Goal: Task Accomplishment & Management: Use online tool/utility

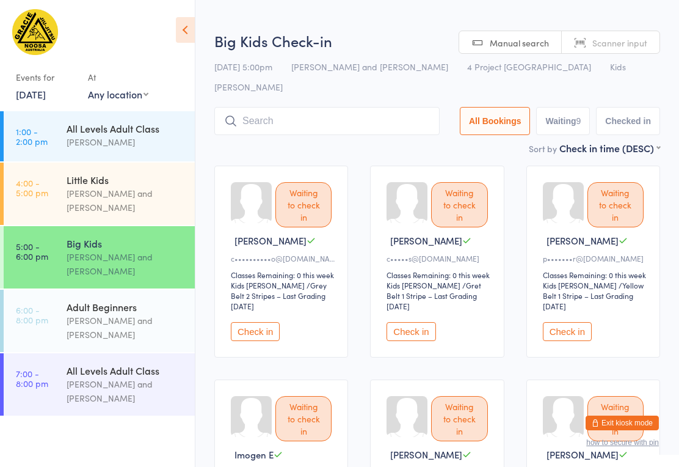
click at [363, 107] on input "search" at bounding box center [326, 121] width 225 height 28
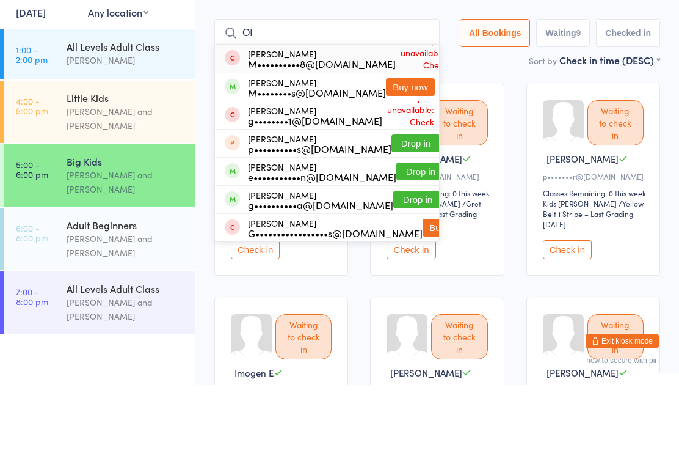
type input "O"
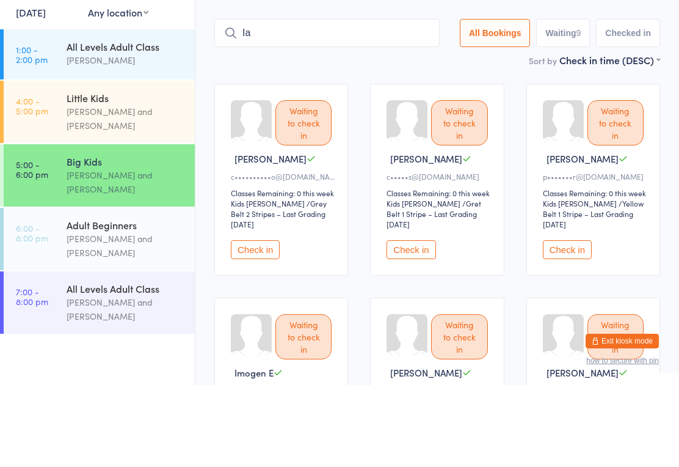
type input "I"
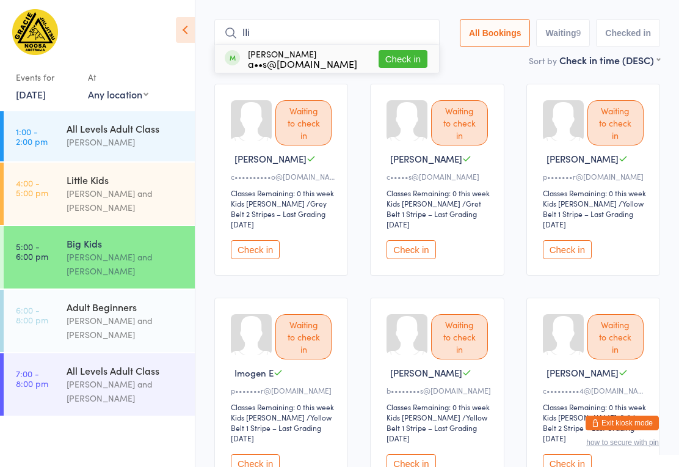
type input "Ili"
click at [395, 50] on button "Check in" at bounding box center [403, 59] width 49 height 18
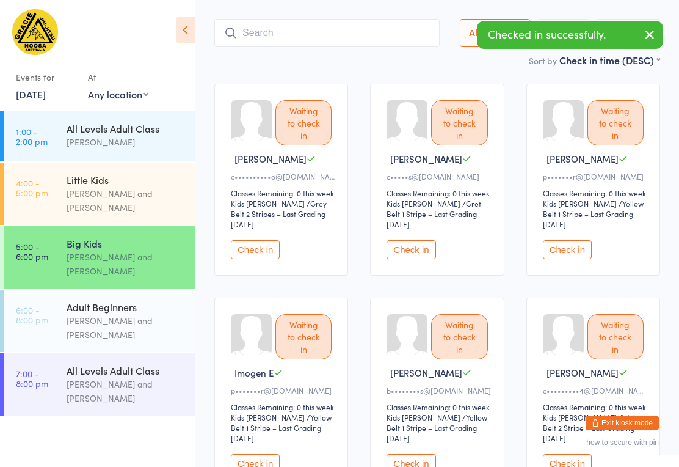
click at [389, 19] on input "search" at bounding box center [326, 33] width 225 height 28
click at [392, 19] on input "search" at bounding box center [324, 33] width 221 height 28
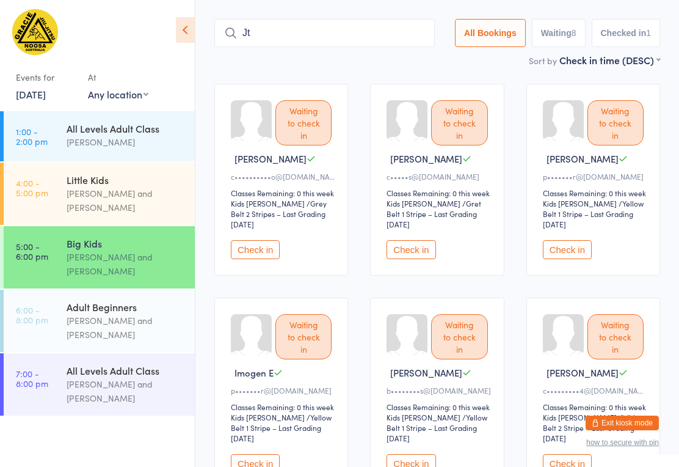
type input "J"
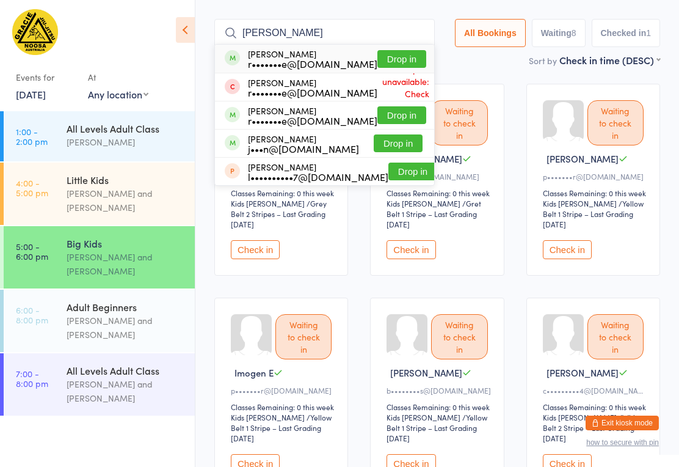
type input "[PERSON_NAME]"
click at [389, 50] on button "Drop in" at bounding box center [402, 59] width 49 height 18
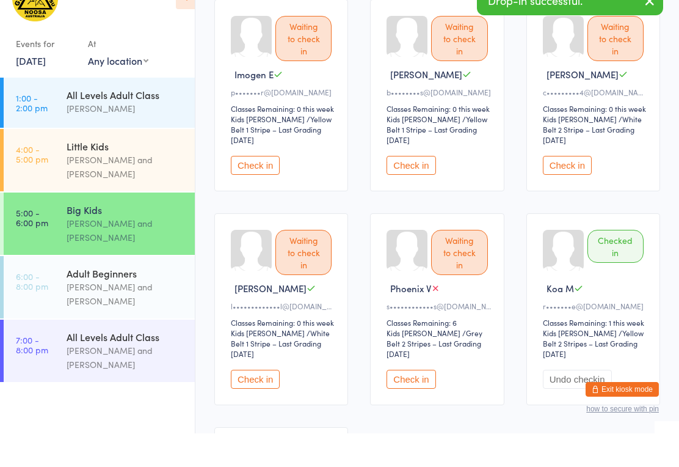
scroll to position [618, 0]
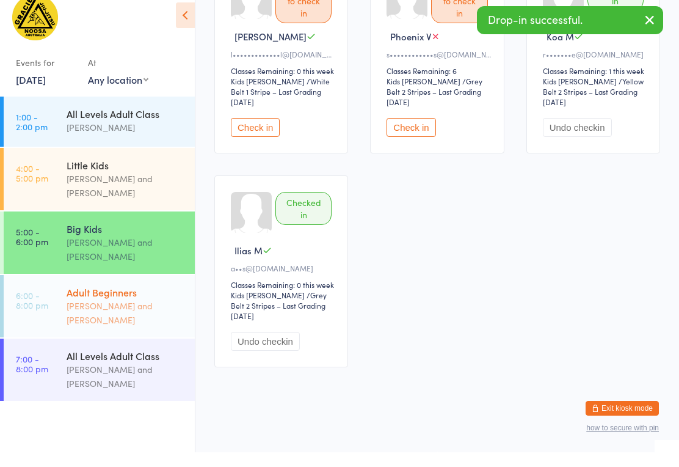
click at [131, 322] on div "[PERSON_NAME] and [PERSON_NAME]" at bounding box center [126, 327] width 118 height 28
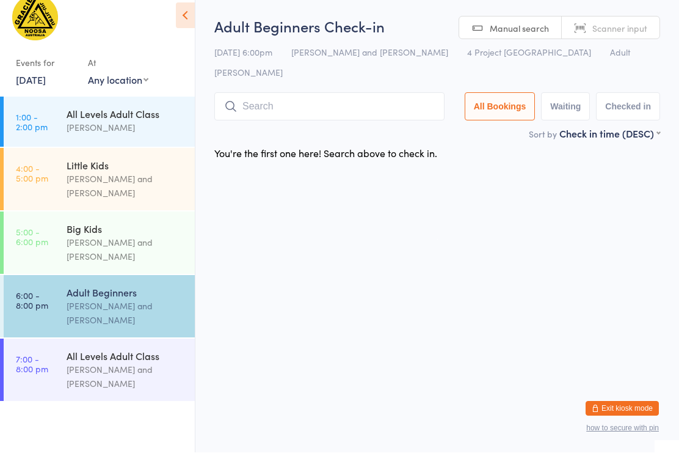
click at [382, 107] on input "search" at bounding box center [329, 121] width 230 height 28
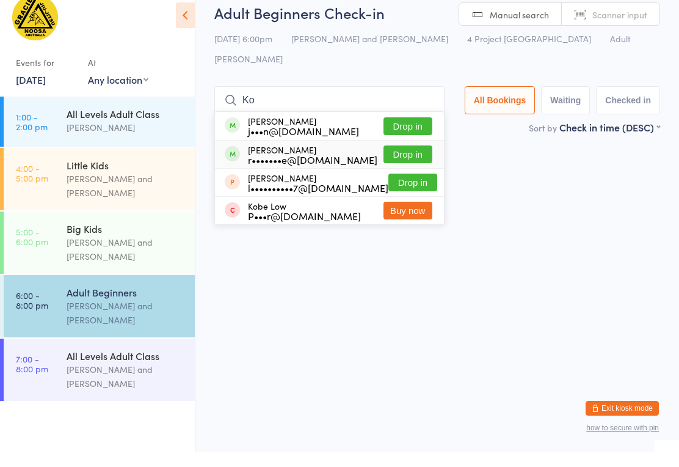
type input "K"
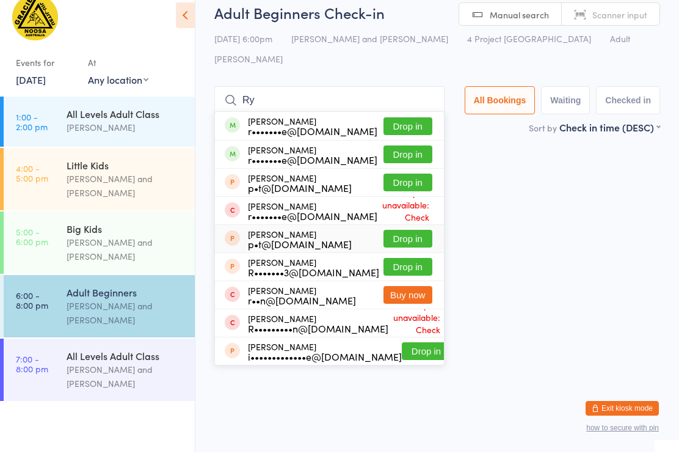
type input "R"
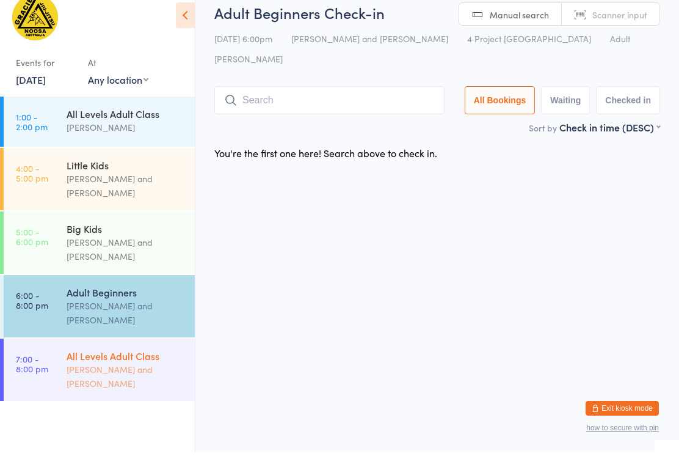
click at [155, 237] on div "Big Kids" at bounding box center [126, 242] width 118 height 13
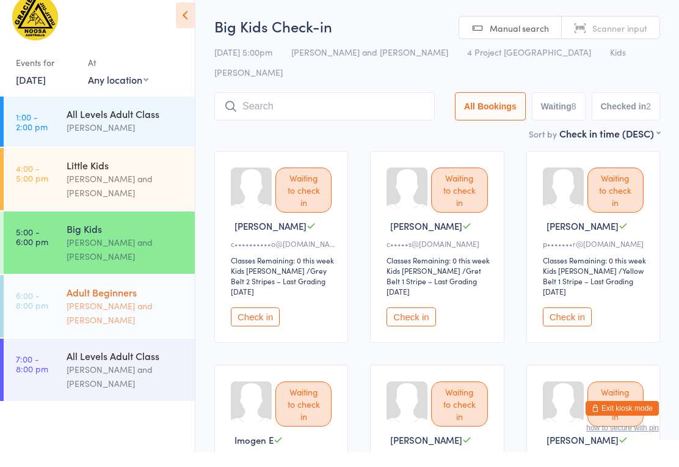
click at [125, 313] on div "[PERSON_NAME] and [PERSON_NAME]" at bounding box center [126, 327] width 118 height 28
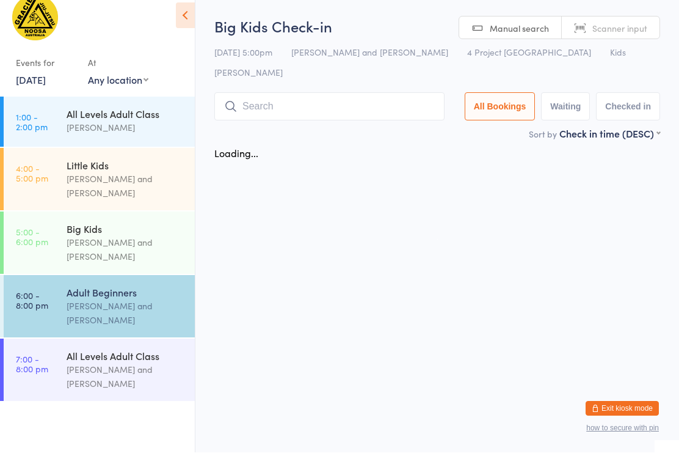
click at [297, 107] on input "search" at bounding box center [329, 121] width 230 height 28
click at [299, 107] on input "search" at bounding box center [329, 121] width 230 height 28
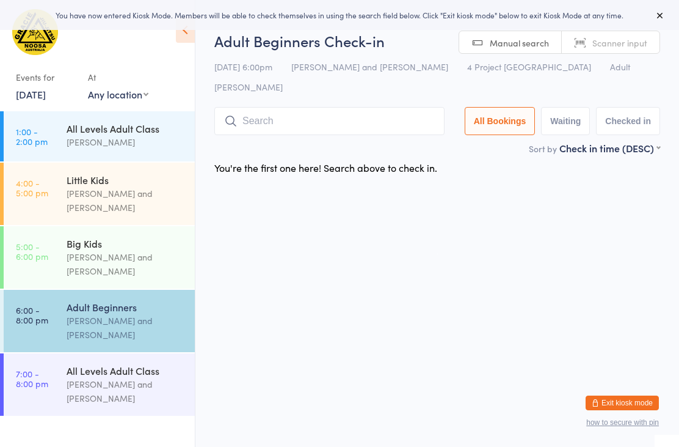
click at [34, 348] on link "6:00 - 8:00 pm Adult Beginners Monika Tritton and William Tritton" at bounding box center [99, 321] width 191 height 62
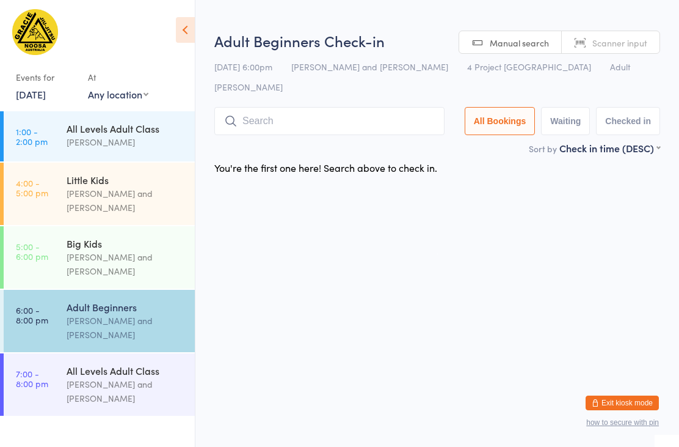
click at [263, 111] on input "search" at bounding box center [329, 121] width 230 height 28
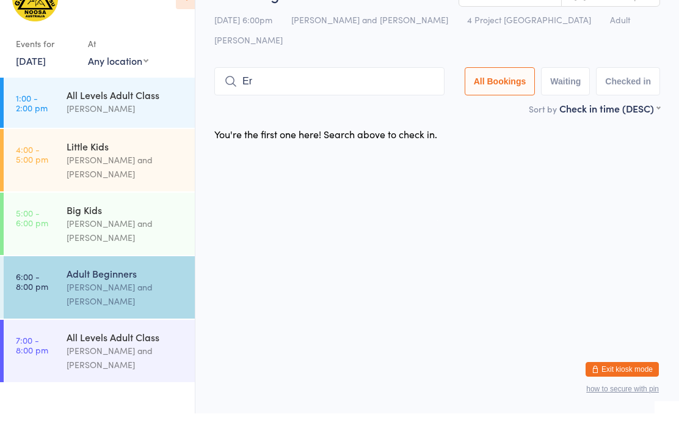
type input "E"
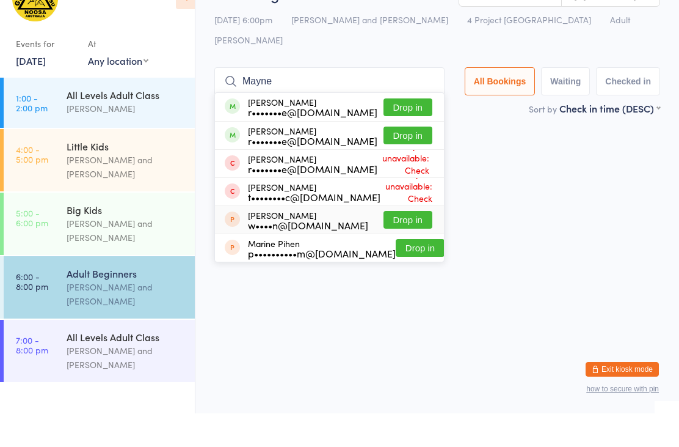
type input "Mayne"
click at [396, 244] on button "Drop in" at bounding box center [408, 253] width 49 height 18
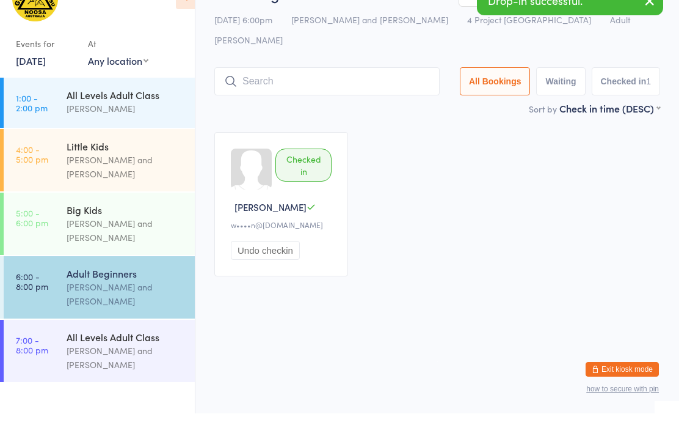
click at [323, 261] on div "Checked in Wayne C w••••n@gmail.com Undo checkin" at bounding box center [281, 238] width 134 height 144
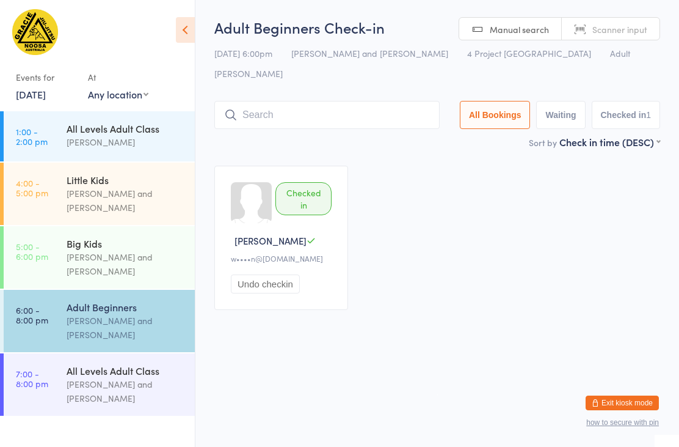
click at [280, 274] on button "Undo checkin" at bounding box center [265, 283] width 69 height 19
click at [270, 274] on button "Undo checkin" at bounding box center [265, 283] width 69 height 19
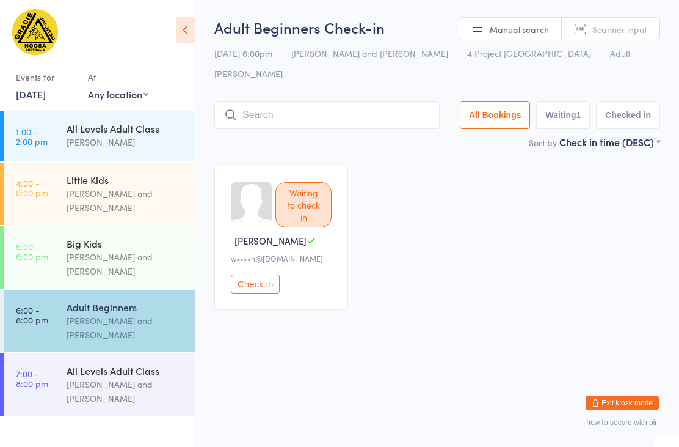
click at [73, 291] on ul "1:00 - 2:00 pm All Levels Adult Class William Tritton 4:00 - 5:00 pm Little Kid…" at bounding box center [97, 278] width 195 height 335
click at [65, 254] on link "5:00 - 6:00 pm Big Kids Monika Tritton and William Tritton" at bounding box center [99, 257] width 191 height 62
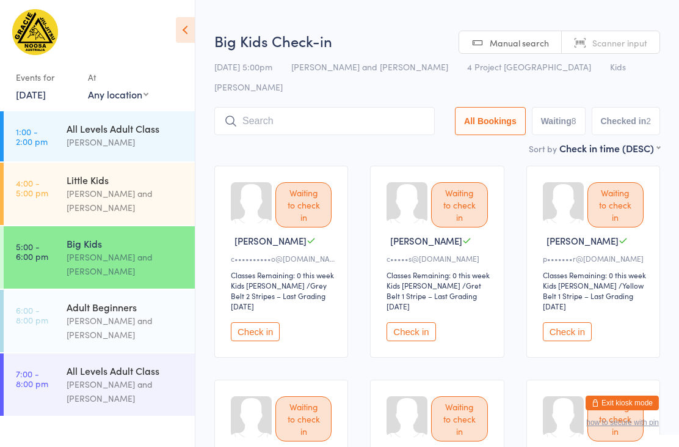
click at [258, 322] on button "Check in" at bounding box center [255, 331] width 49 height 19
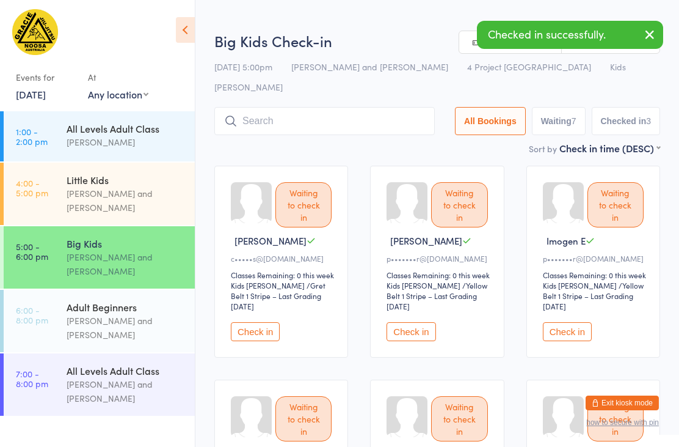
click at [408, 322] on button "Check in" at bounding box center [411, 331] width 49 height 19
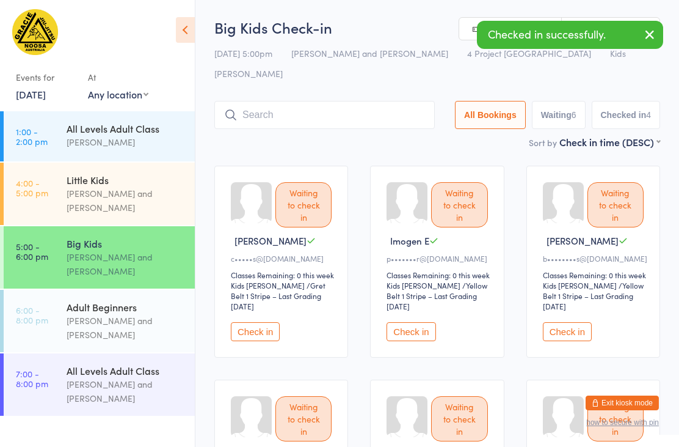
click at [418, 322] on button "Check in" at bounding box center [411, 331] width 49 height 19
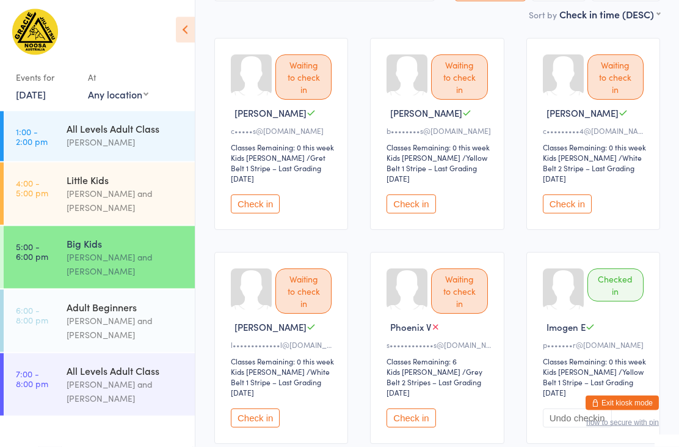
scroll to position [130, 0]
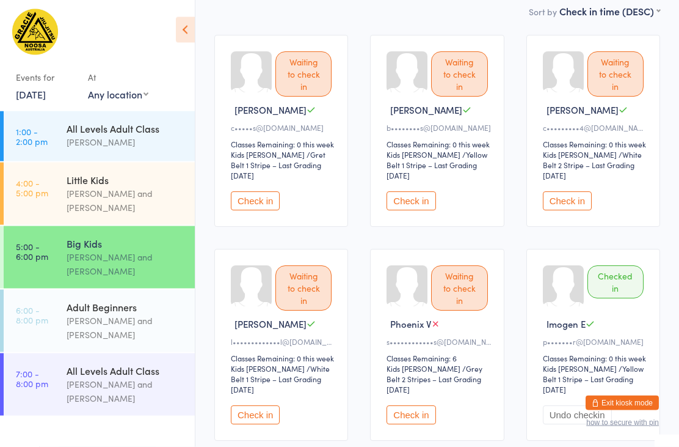
click at [255, 411] on button "Check in" at bounding box center [255, 415] width 49 height 19
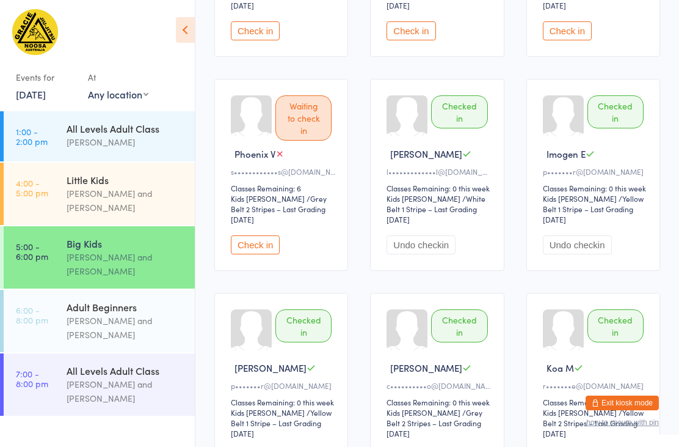
scroll to position [300, 0]
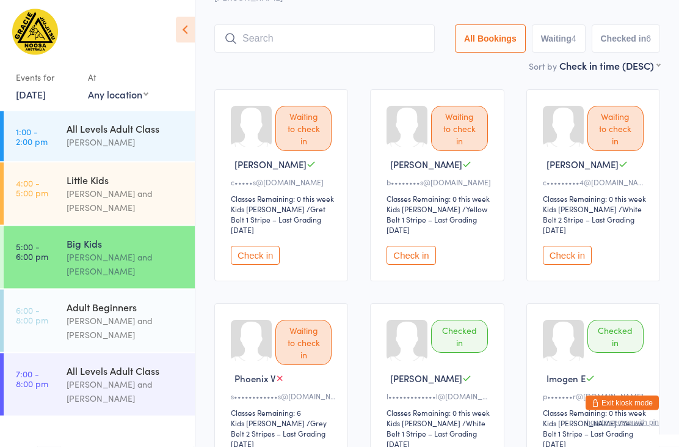
click at [568, 247] on button "Check in" at bounding box center [567, 255] width 49 height 19
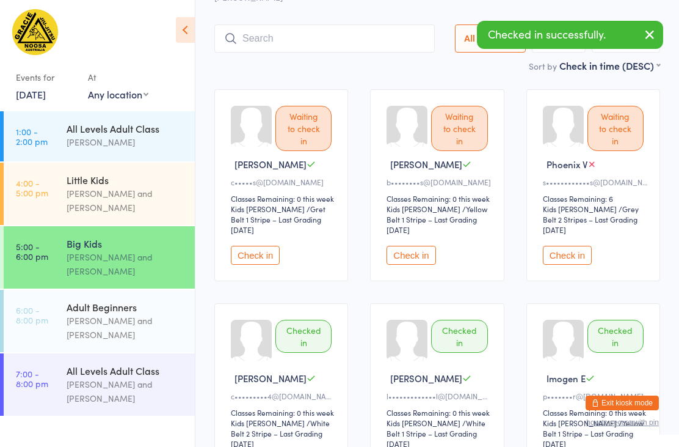
click at [285, 24] on input "search" at bounding box center [324, 38] width 221 height 28
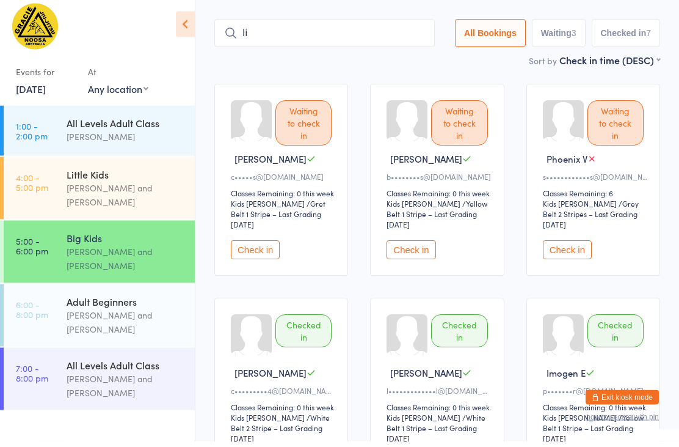
type input "I"
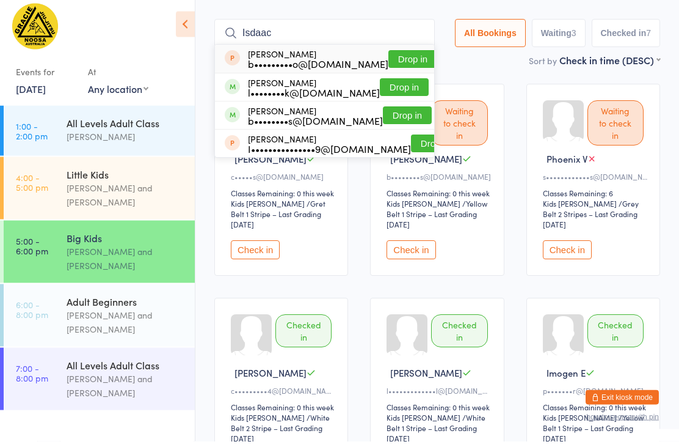
type input "Isdaac"
click at [396, 84] on button "Drop in" at bounding box center [404, 93] width 49 height 18
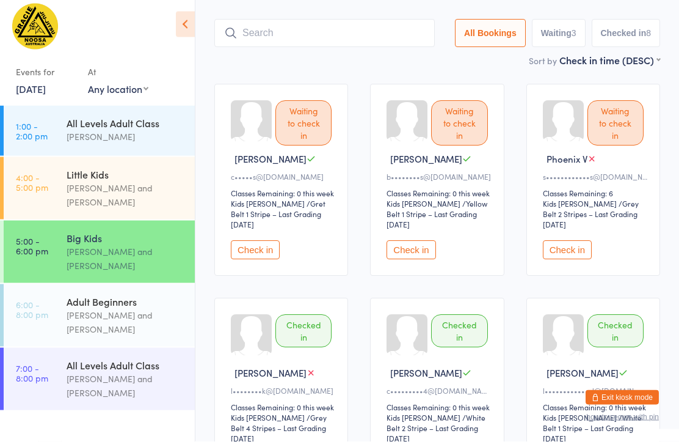
click at [561, 246] on button "Check in" at bounding box center [567, 255] width 49 height 19
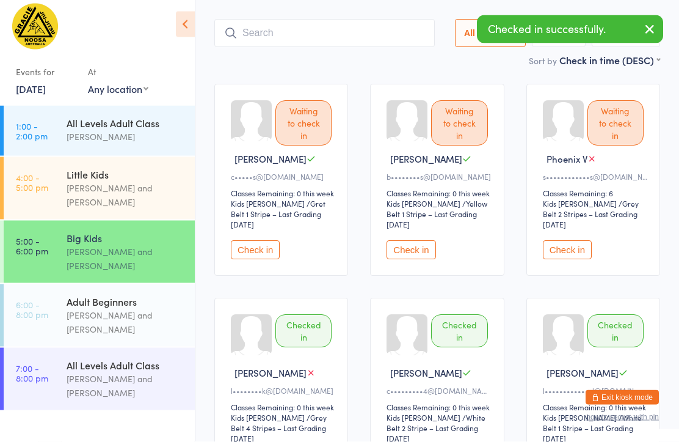
scroll to position [82, 0]
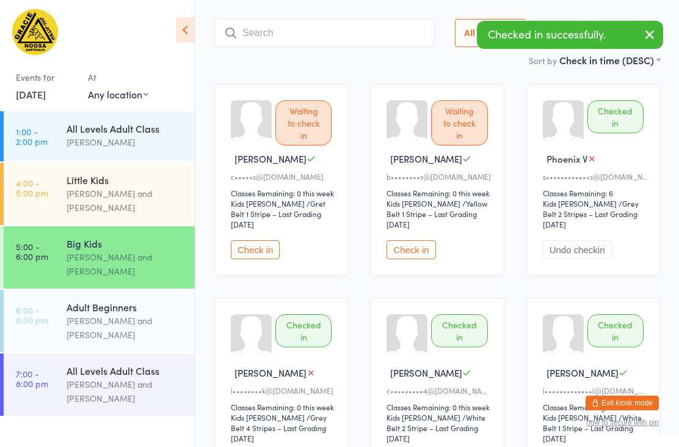
click at [431, 240] on button "Check in" at bounding box center [411, 249] width 49 height 19
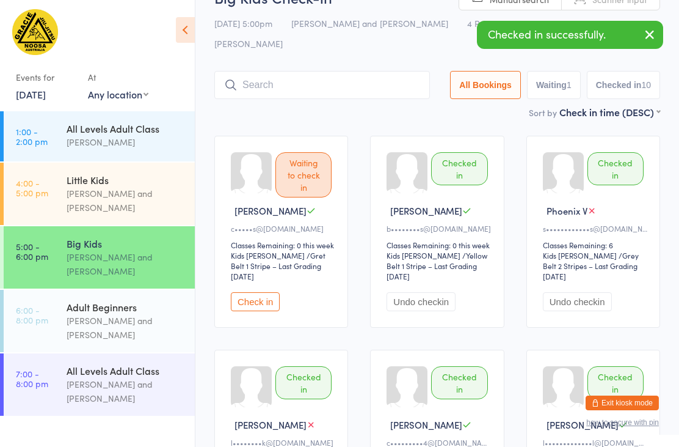
scroll to position [0, 0]
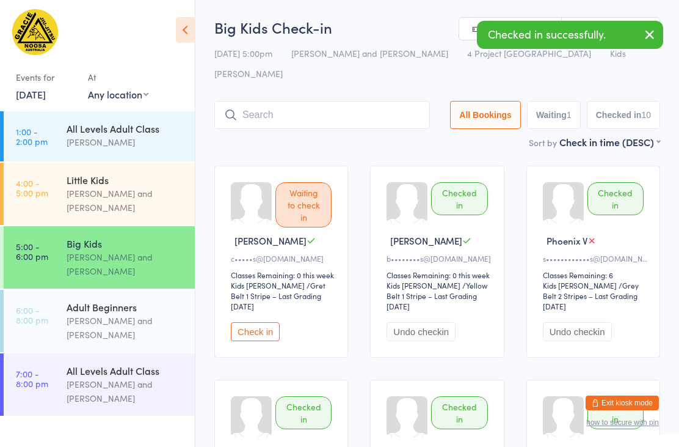
click at [338, 101] on input "search" at bounding box center [322, 115] width 216 height 28
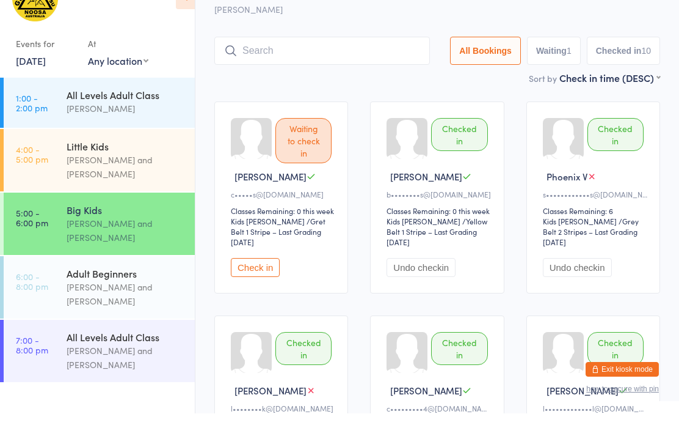
scroll to position [48, 0]
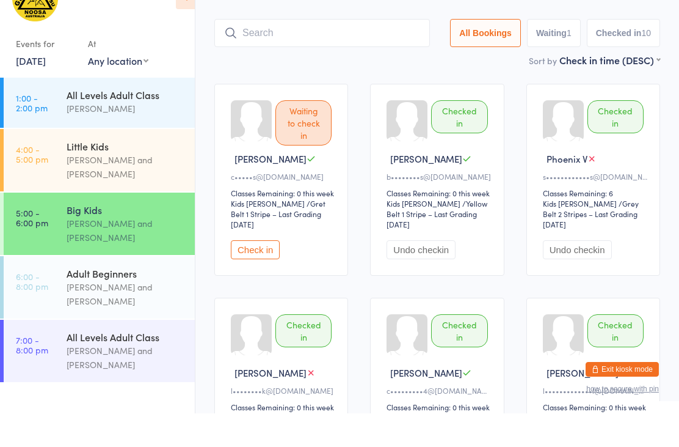
click at [332, 53] on input "search" at bounding box center [322, 67] width 216 height 28
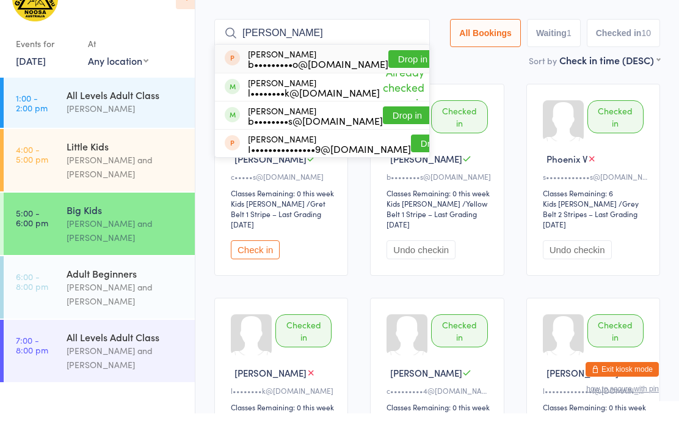
type input "Isaac"
click at [391, 140] on button "Drop in" at bounding box center [407, 149] width 49 height 18
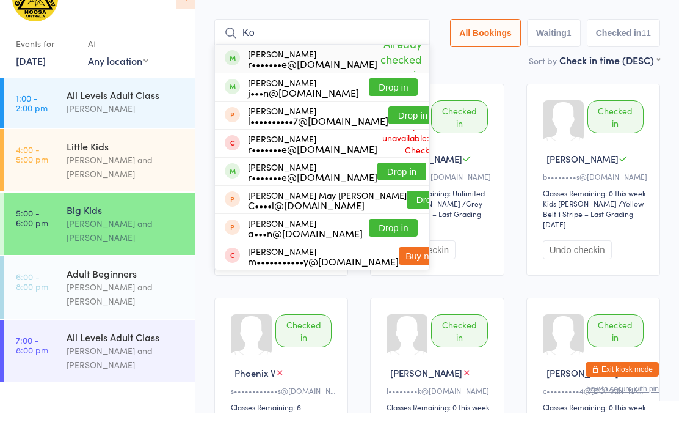
type input "K"
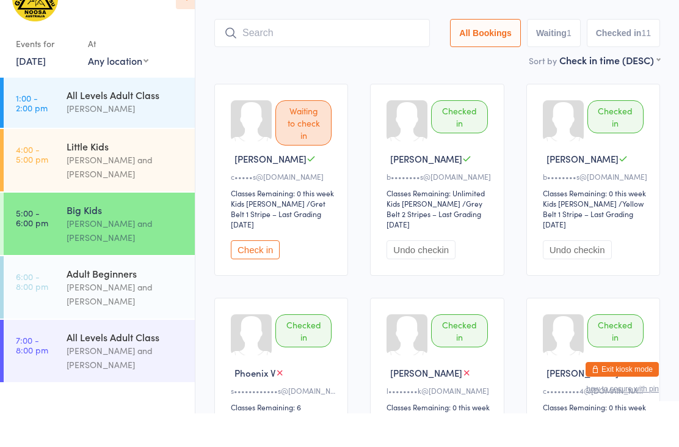
click at [480, 87] on div "Sort by Check in time (DESC) First name (ASC) First name (DESC) Last name (ASC)…" at bounding box center [437, 93] width 446 height 13
